Goal: Navigation & Orientation: Go to known website

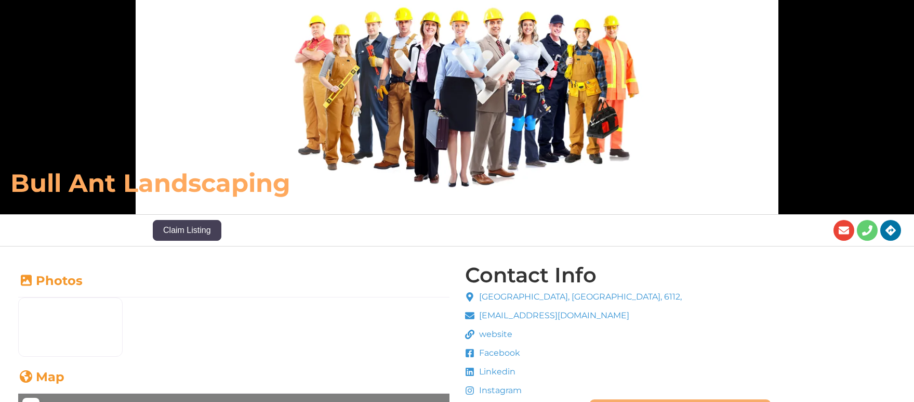
scroll to position [100, 0]
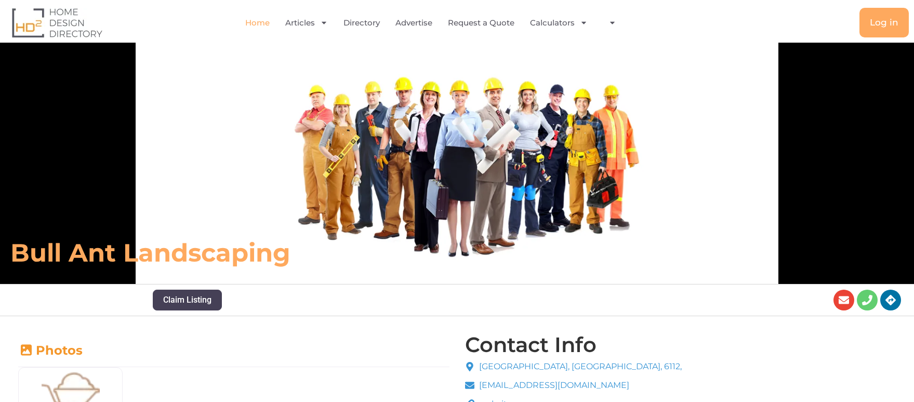
click at [258, 25] on link "Home" at bounding box center [257, 23] width 24 height 24
